Goal: Task Accomplishment & Management: Complete application form

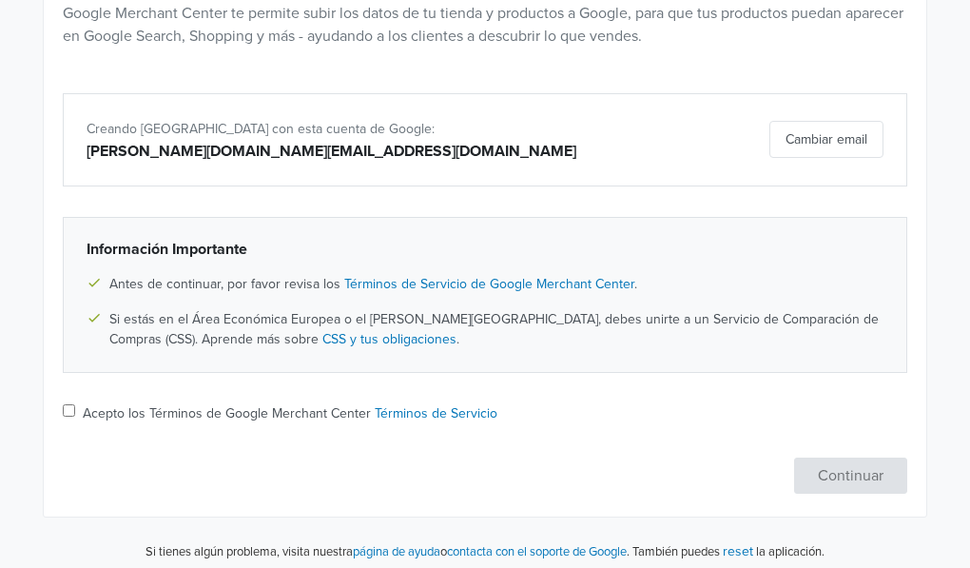
scroll to position [261, 0]
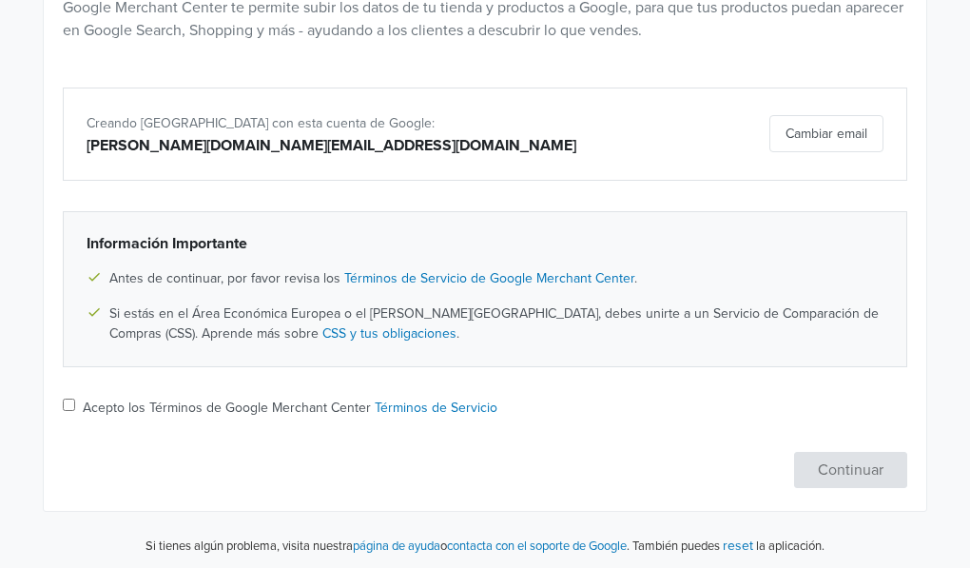
click at [64, 404] on input "Acepto los Términos de Google Merchant Center Términos de Servicio" at bounding box center [69, 404] width 12 height 12
checkbox input "true"
click at [869, 466] on button "Continuar" at bounding box center [850, 470] width 113 height 36
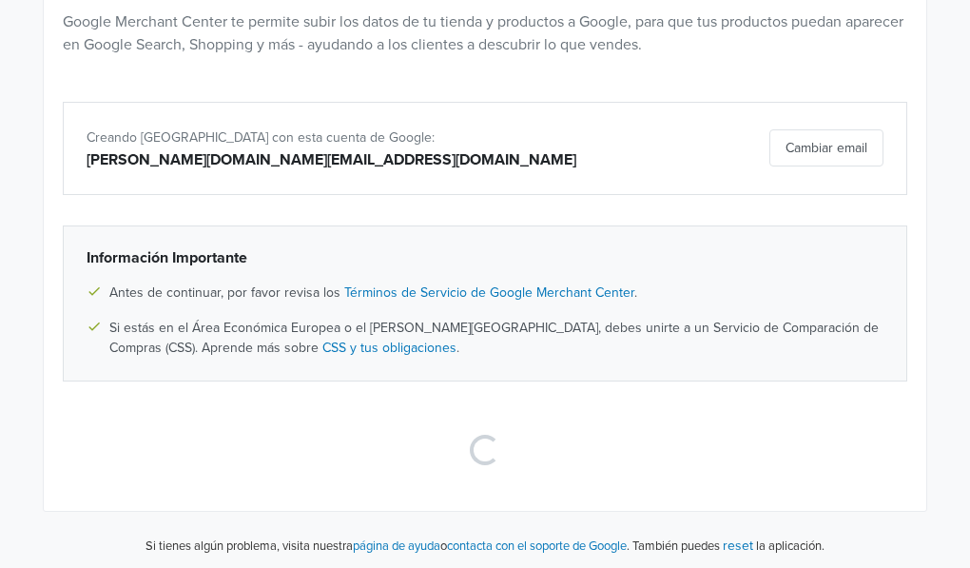
scroll to position [0, 0]
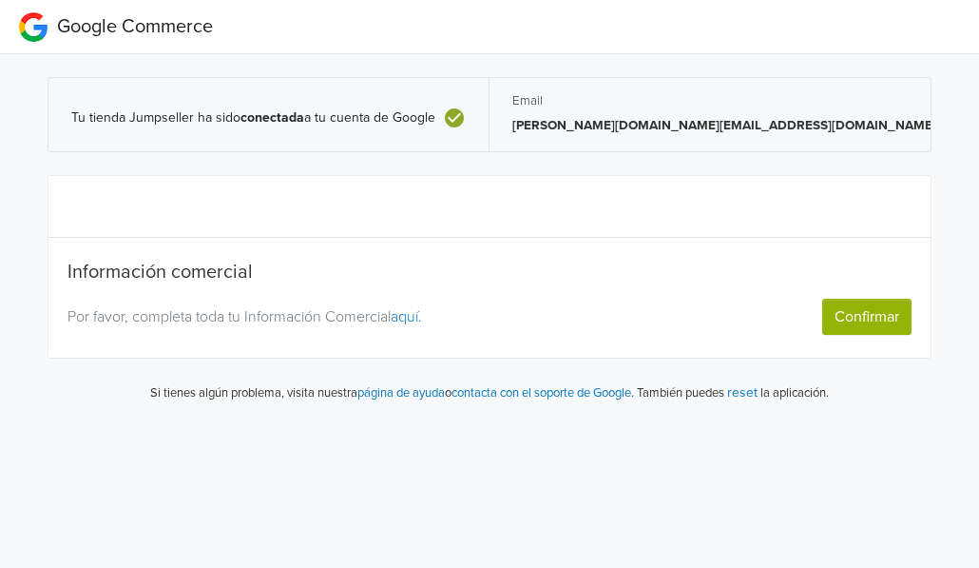
click at [418, 311] on link "aquí." at bounding box center [406, 316] width 31 height 19
click at [862, 318] on button "Confirmar" at bounding box center [866, 317] width 89 height 36
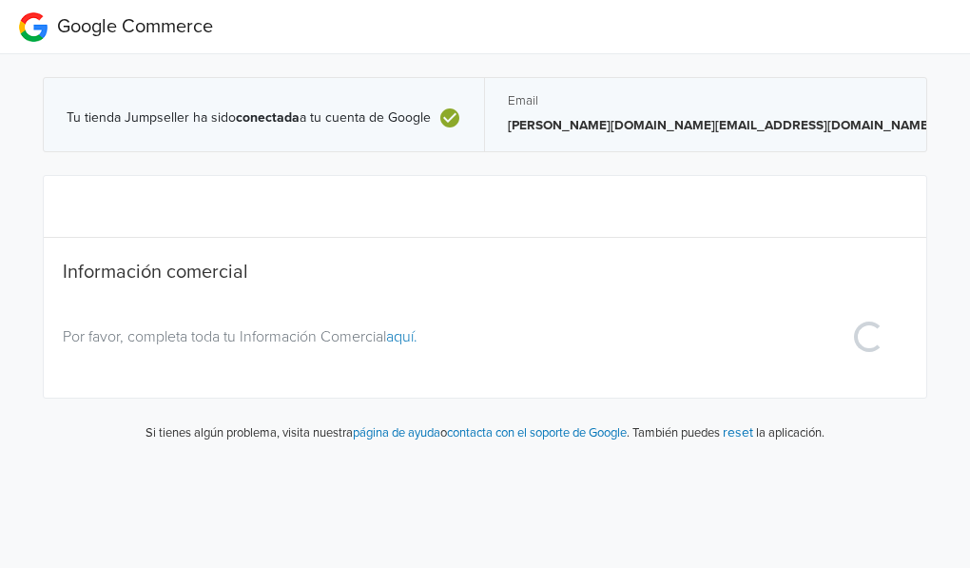
select select "co"
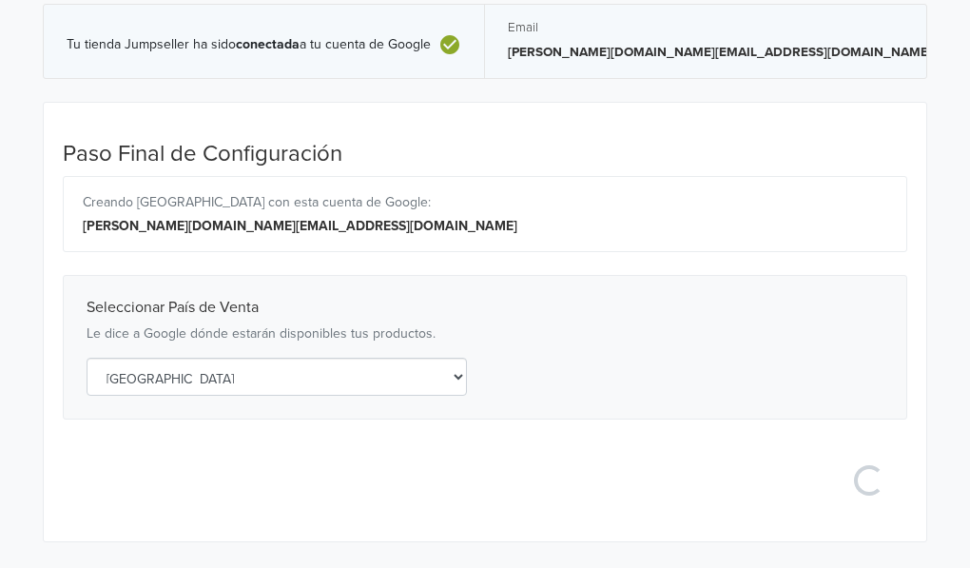
scroll to position [189, 0]
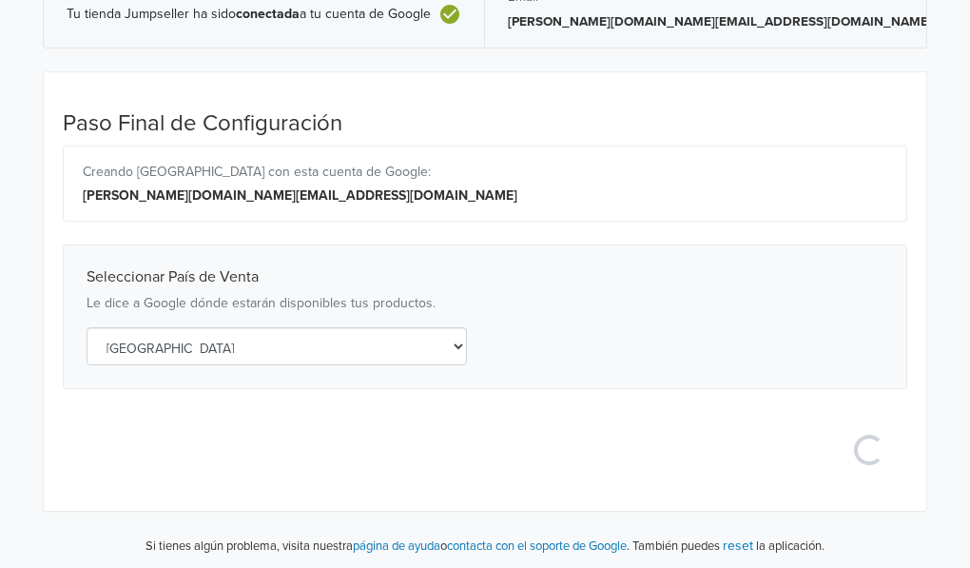
select select "co"
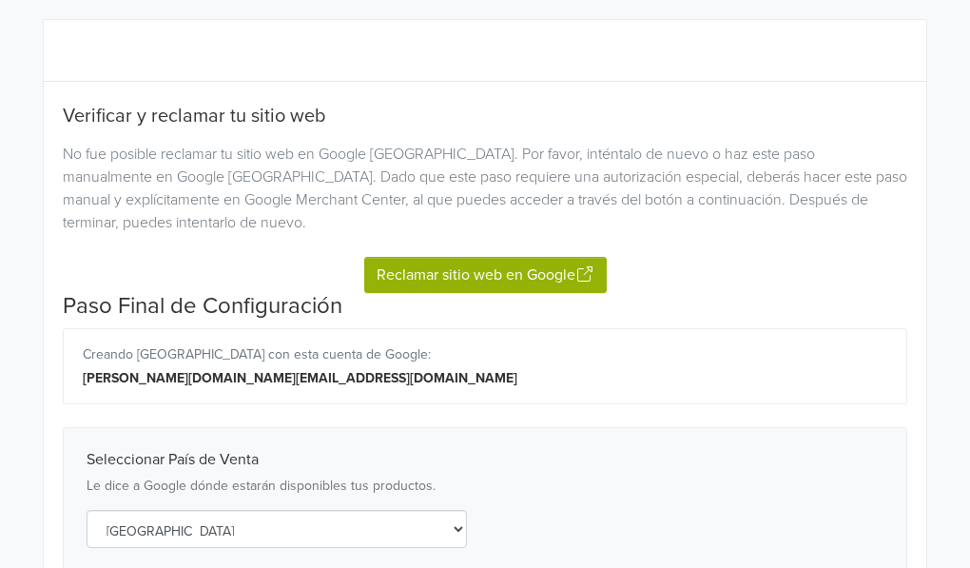
scroll to position [192, 0]
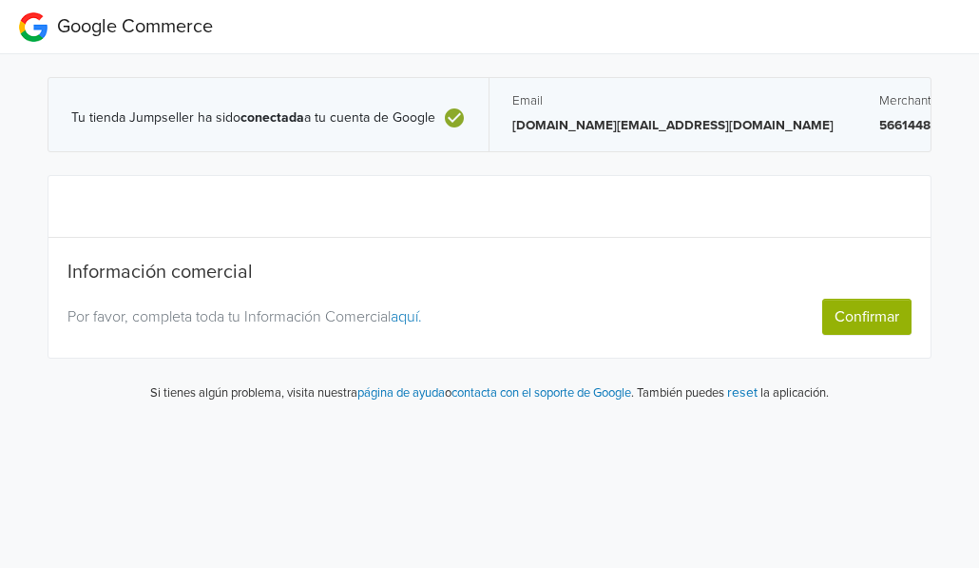
click at [416, 311] on link "aquí." at bounding box center [406, 316] width 31 height 19
click at [858, 312] on button "Confirmar" at bounding box center [866, 317] width 89 height 36
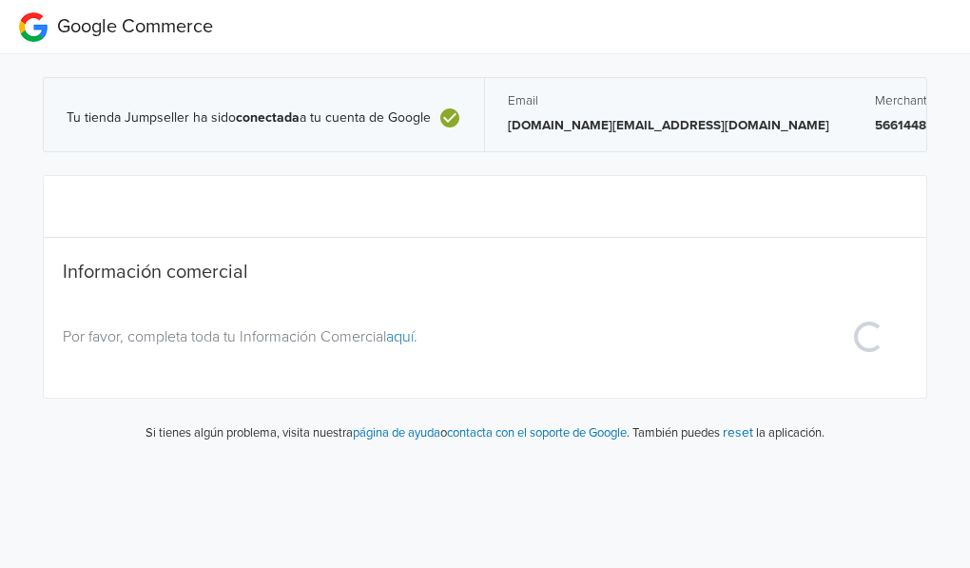
select select "co"
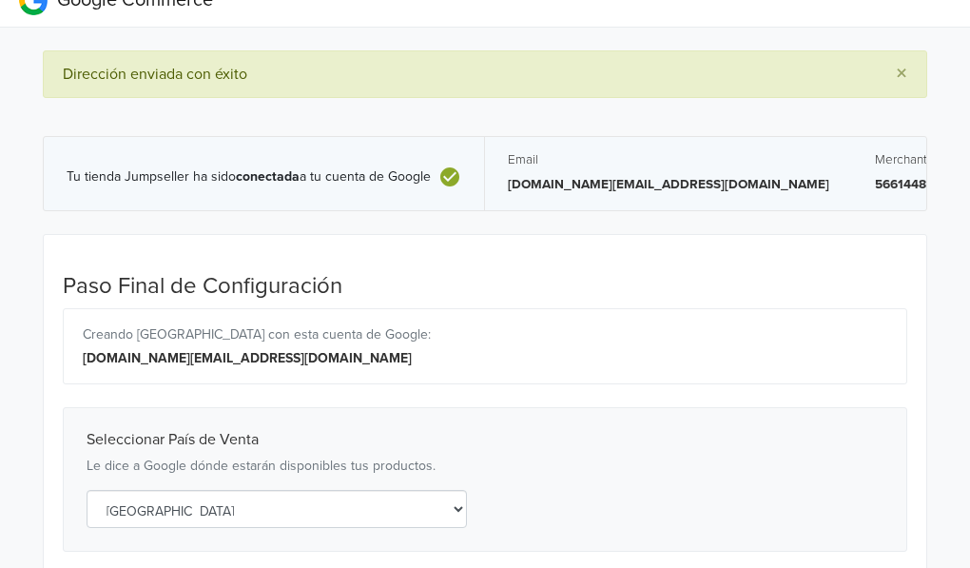
scroll to position [63, 0]
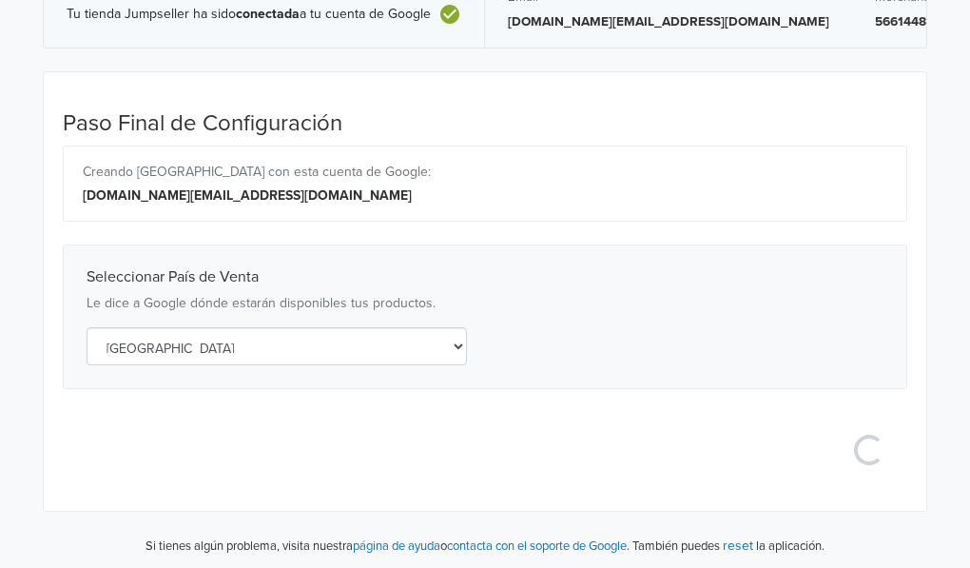
select select "co"
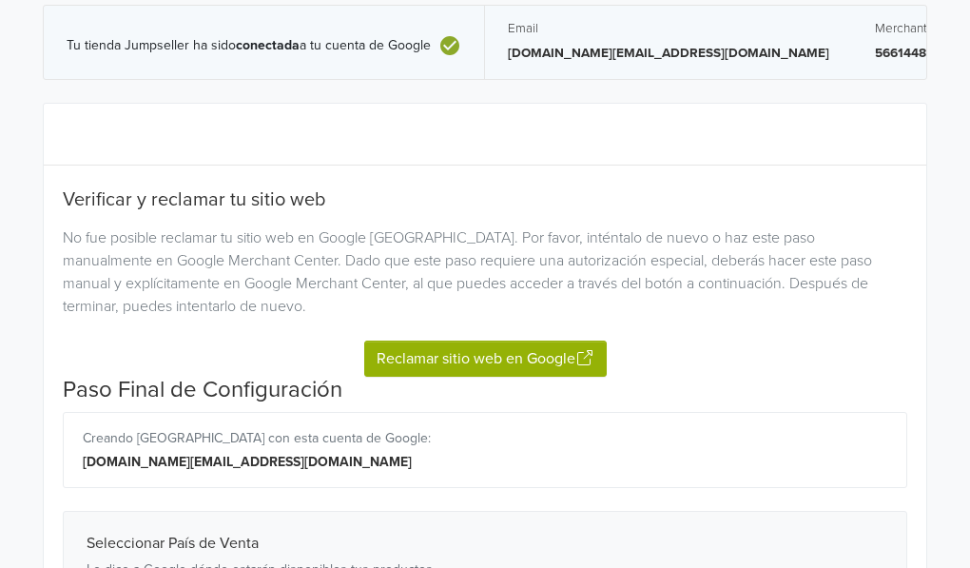
scroll to position [129, 0]
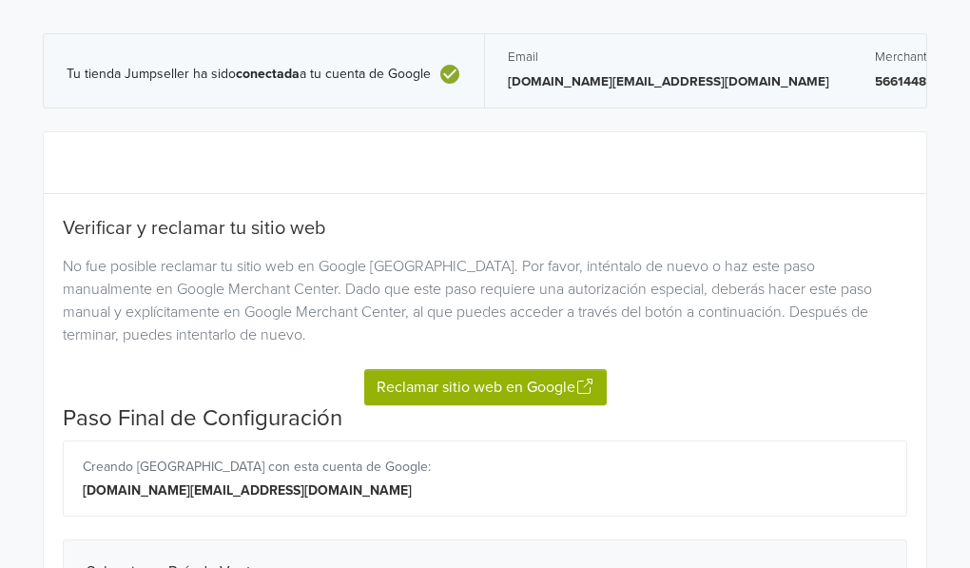
click at [524, 384] on button "Reclamar sitio web en Google" at bounding box center [485, 387] width 242 height 36
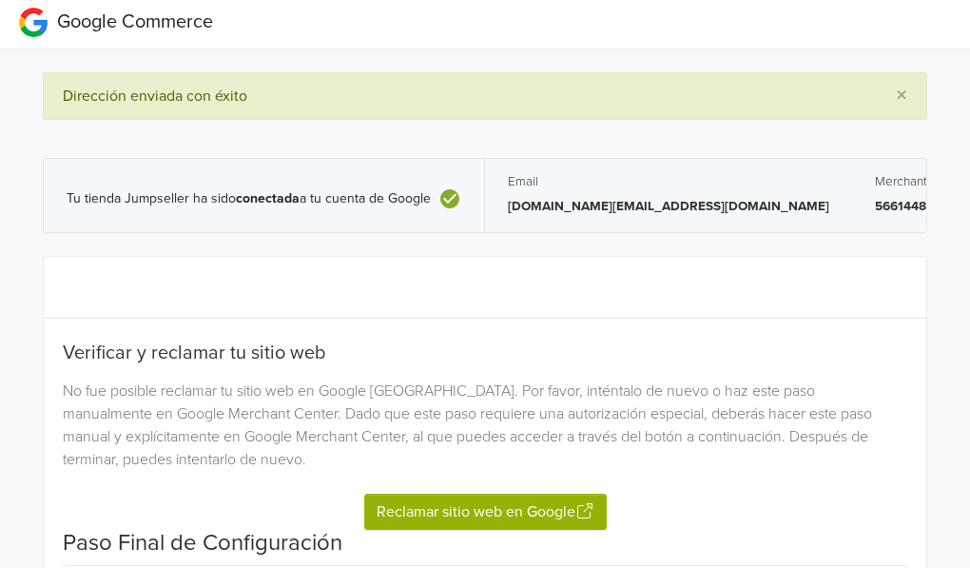
scroll to position [2, 0]
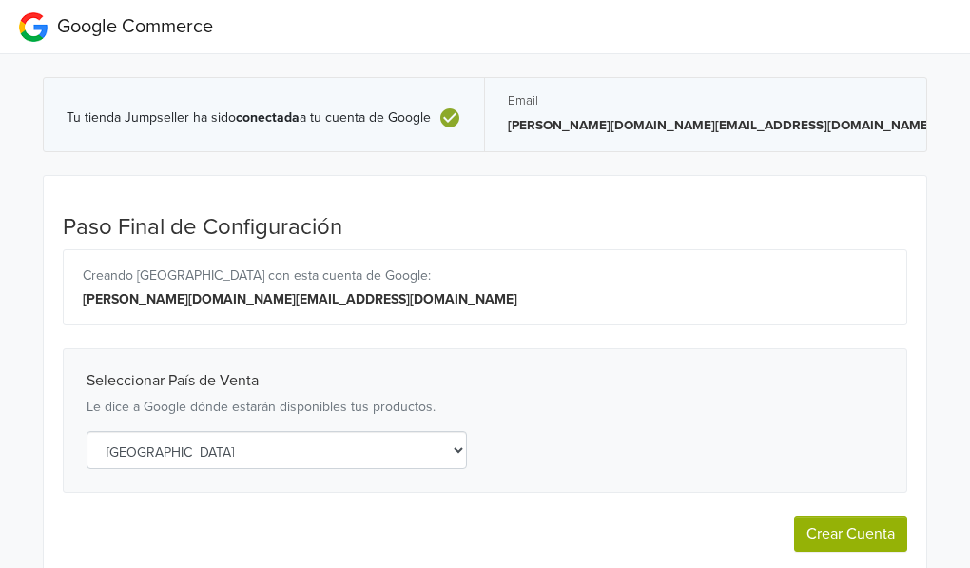
select select "co"
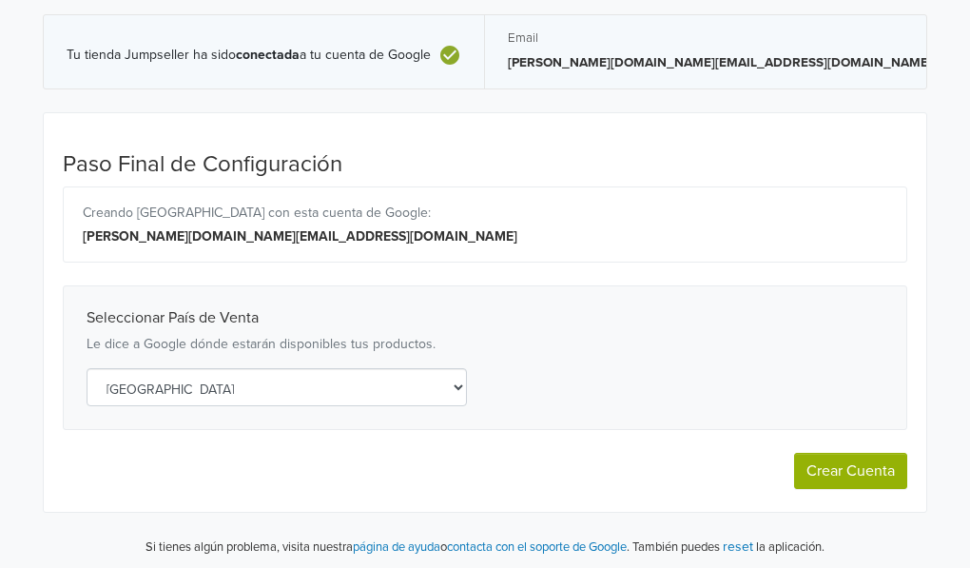
scroll to position [64, 0]
click at [860, 469] on button "Crear Cuenta" at bounding box center [850, 470] width 113 height 36
select select "co"
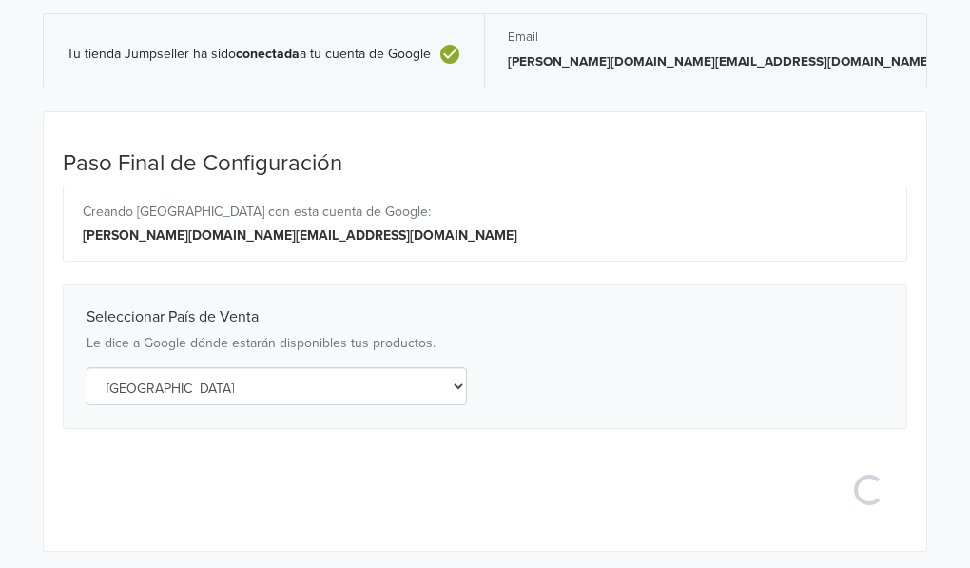
select select "co"
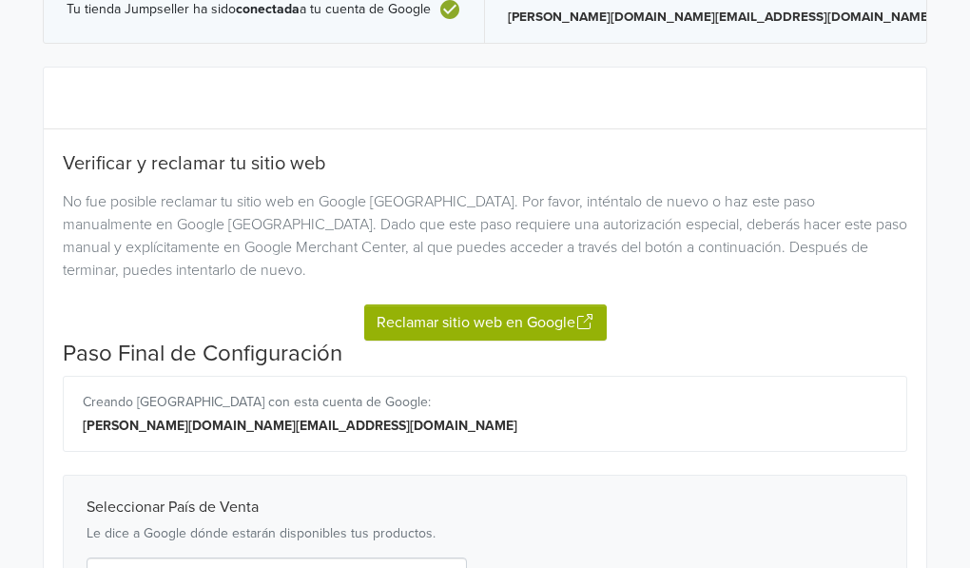
scroll to position [107, 0]
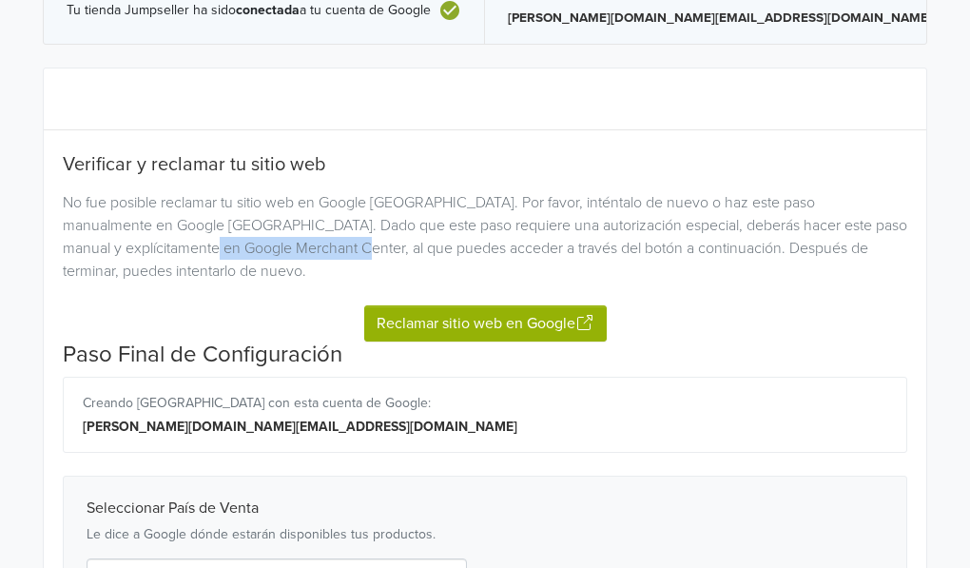
drag, startPoint x: 184, startPoint y: 241, endPoint x: 339, endPoint y: 247, distance: 155.1
click at [339, 247] on div "No fue posible reclamar tu sitio web en Google [GEOGRAPHIC_DATA]. Por favor, in…" at bounding box center [484, 236] width 873 height 91
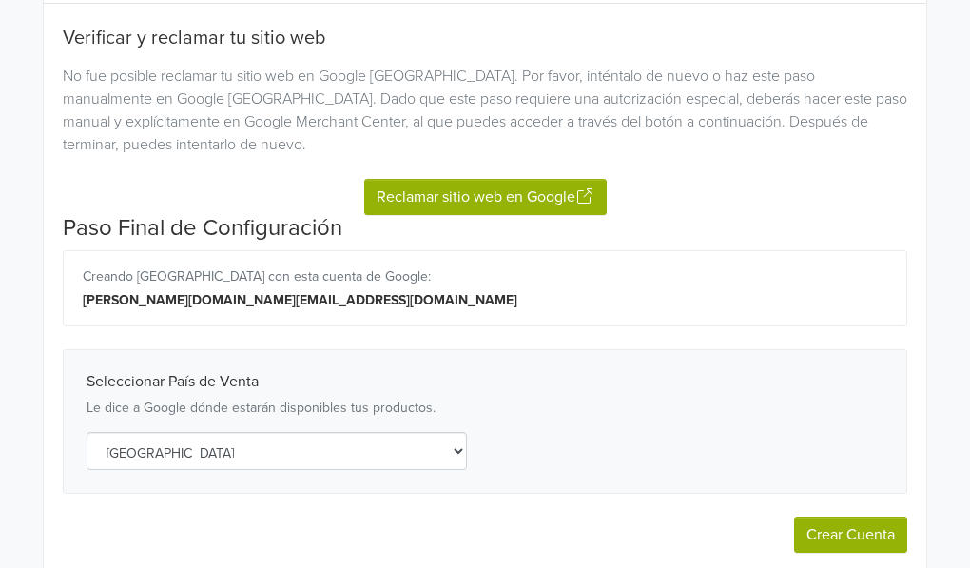
click at [816, 257] on div "Creando Merchant Center con esta cuenta de Google: juanvelasquez.co@outlook.com" at bounding box center [485, 288] width 844 height 76
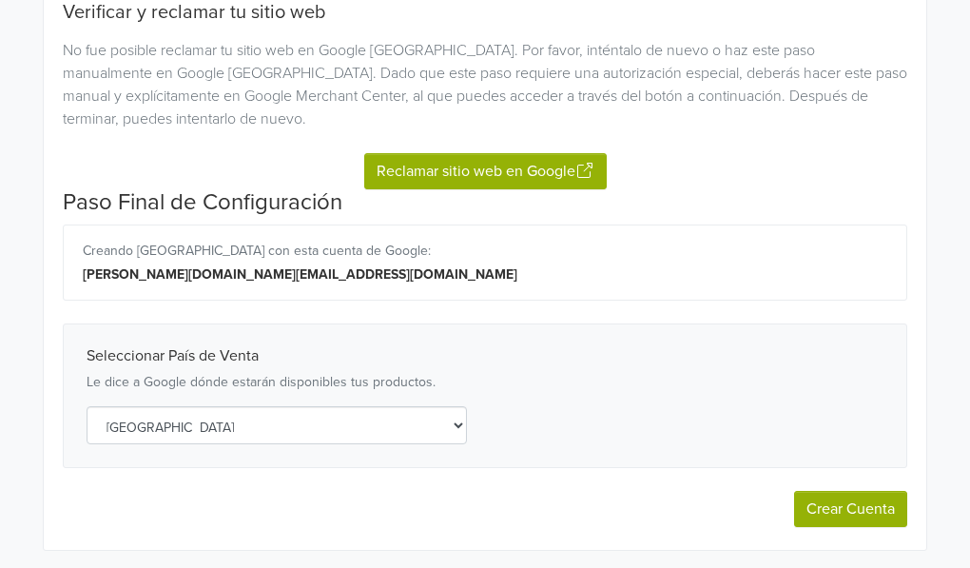
scroll to position [234, 0]
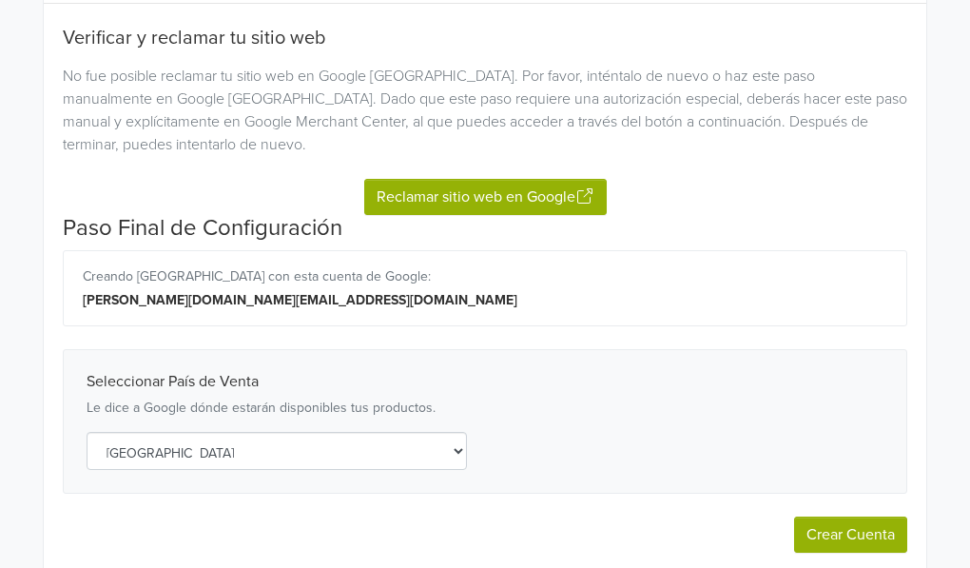
click at [491, 194] on button "Reclamar sitio web en Google" at bounding box center [485, 197] width 242 height 36
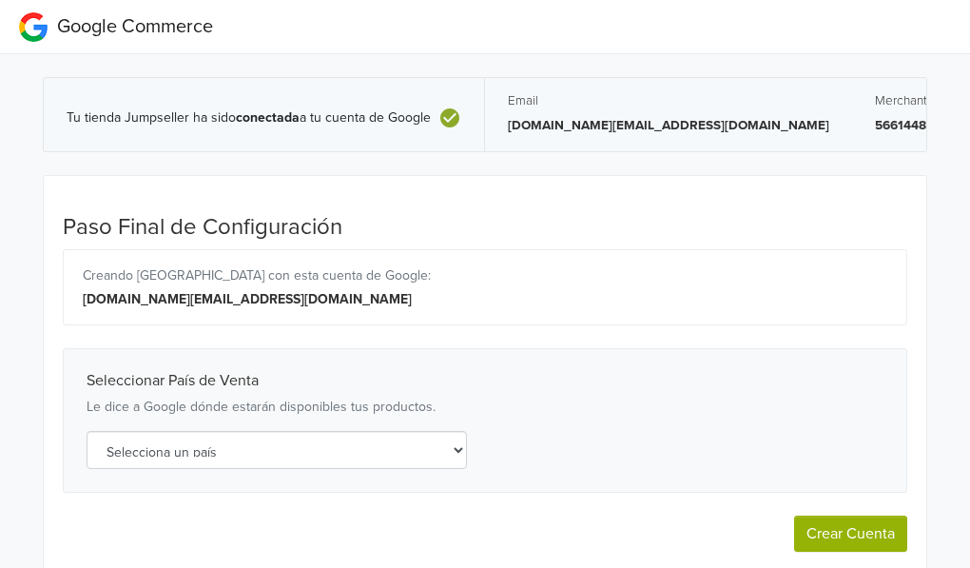
select select "co"
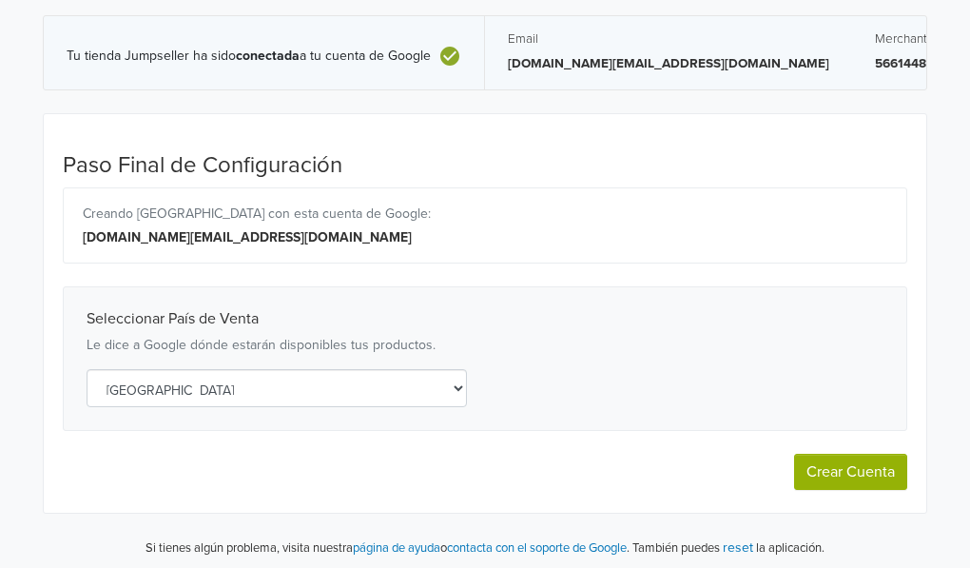
scroll to position [64, 0]
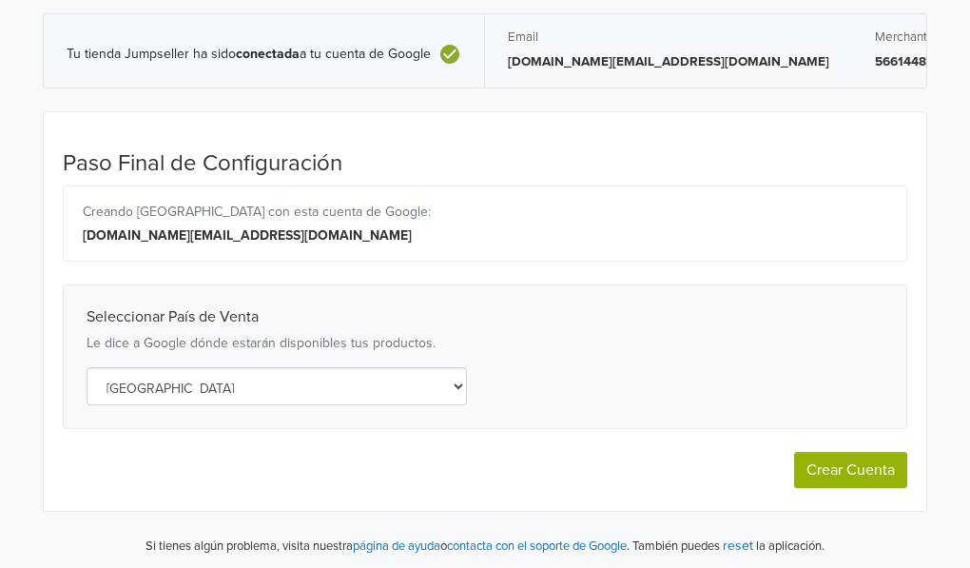
click at [851, 467] on button "Crear Cuenta" at bounding box center [850, 470] width 113 height 36
select select "co"
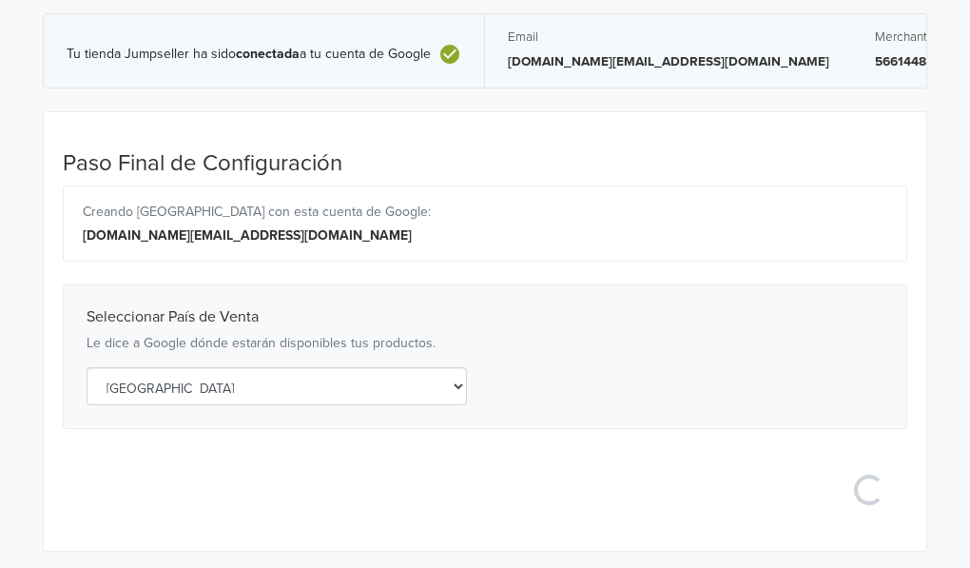
select select "co"
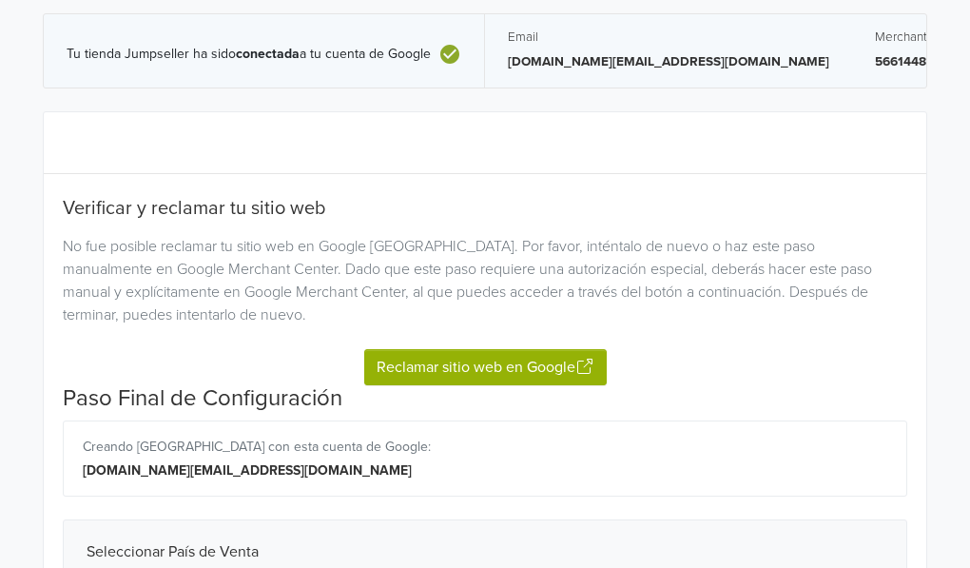
click at [532, 359] on button "Reclamar sitio web en Google" at bounding box center [485, 367] width 242 height 36
